Goal: Find specific page/section: Find specific page/section

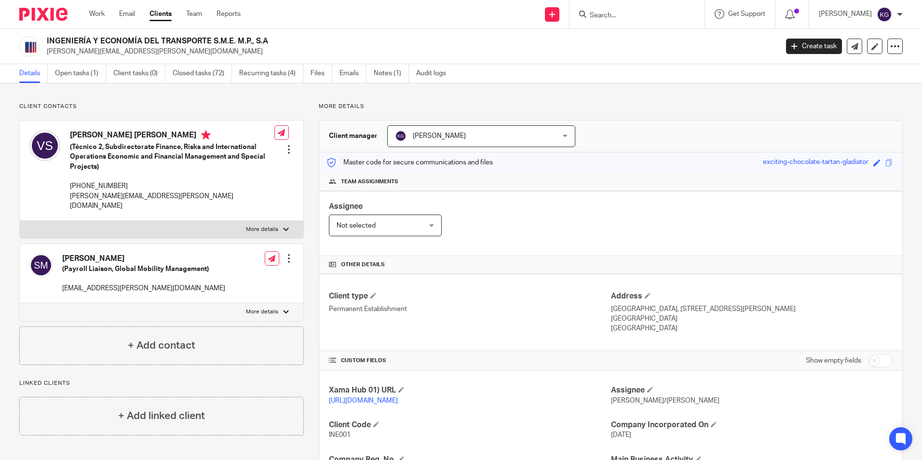
click at [604, 11] on form at bounding box center [640, 14] width 103 height 12
click at [618, 15] on input "Search" at bounding box center [632, 16] width 87 height 9
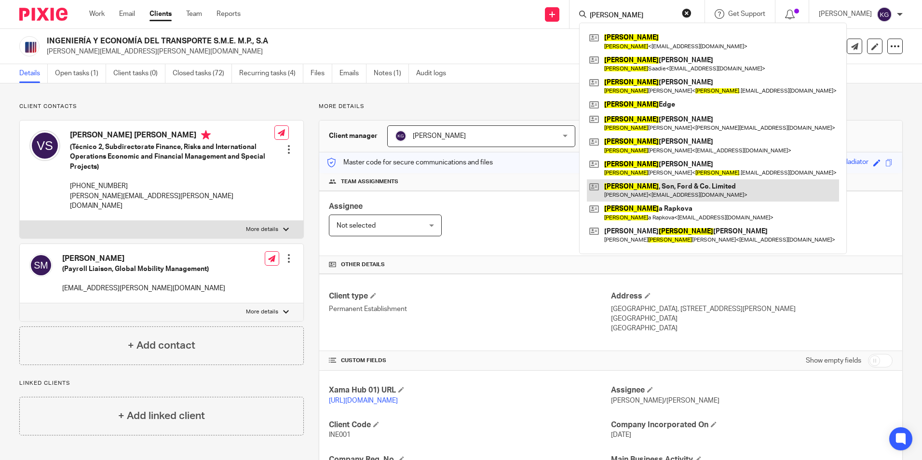
type input "michael"
click at [653, 192] on link at bounding box center [713, 190] width 252 height 22
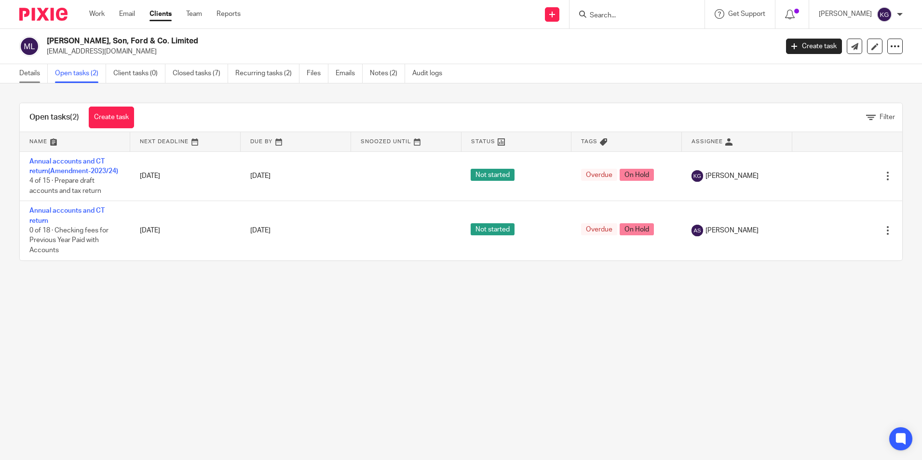
click at [35, 69] on link "Details" at bounding box center [33, 73] width 28 height 19
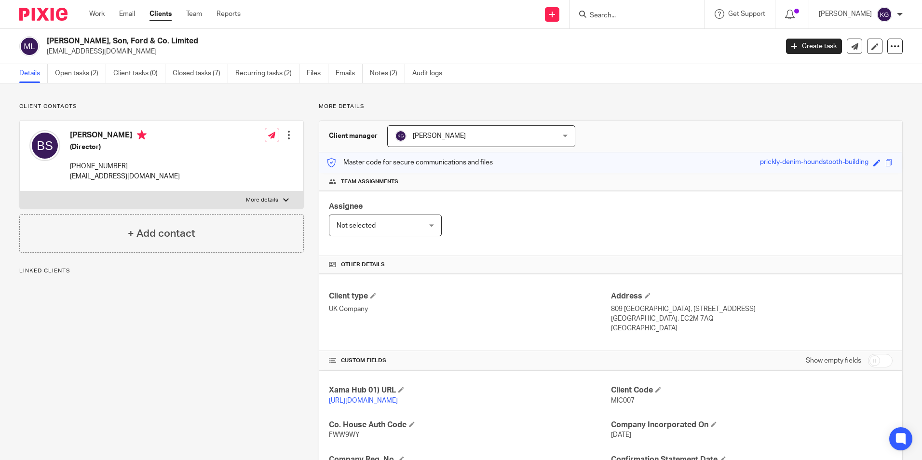
scroll to position [163, 0]
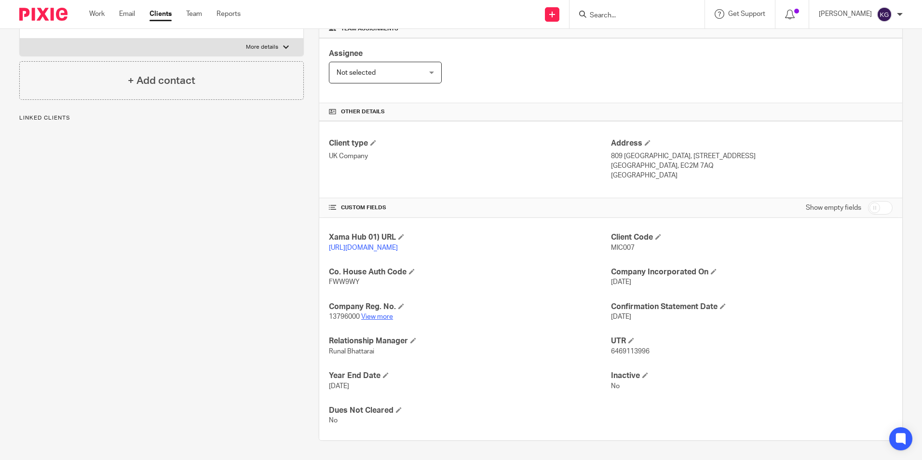
click at [379, 316] on link "View more" at bounding box center [377, 317] width 32 height 7
